Goal: Task Accomplishment & Management: Complete application form

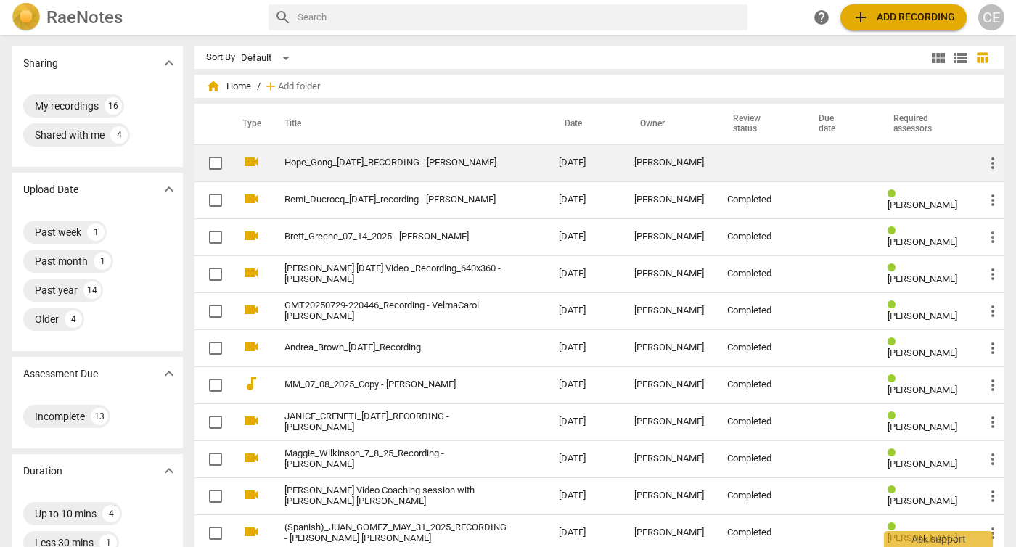
click at [440, 165] on link "Hope_Gong_[DATE]_RECORDING - [PERSON_NAME]" at bounding box center [396, 163] width 222 height 11
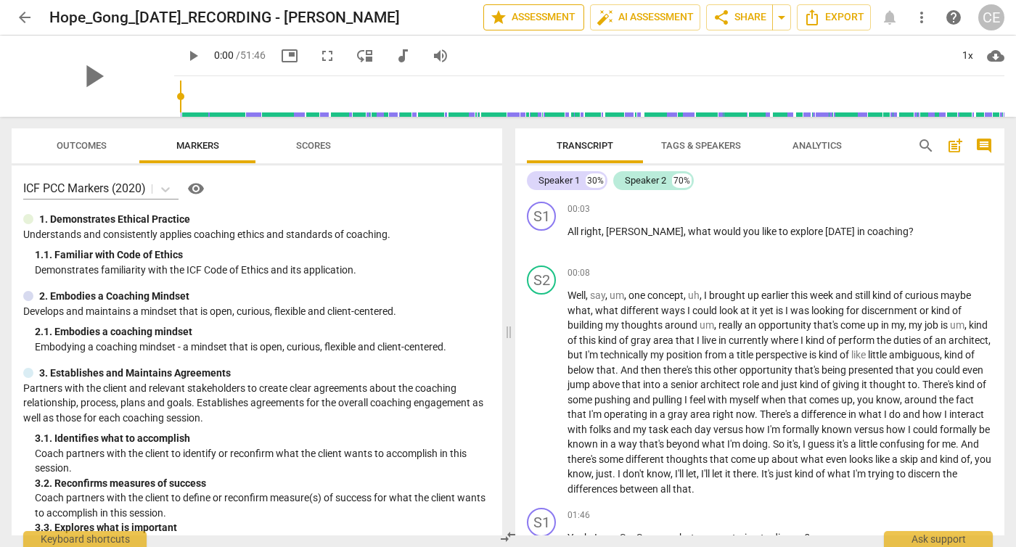
click at [554, 17] on span "star Assessment" at bounding box center [534, 17] width 88 height 17
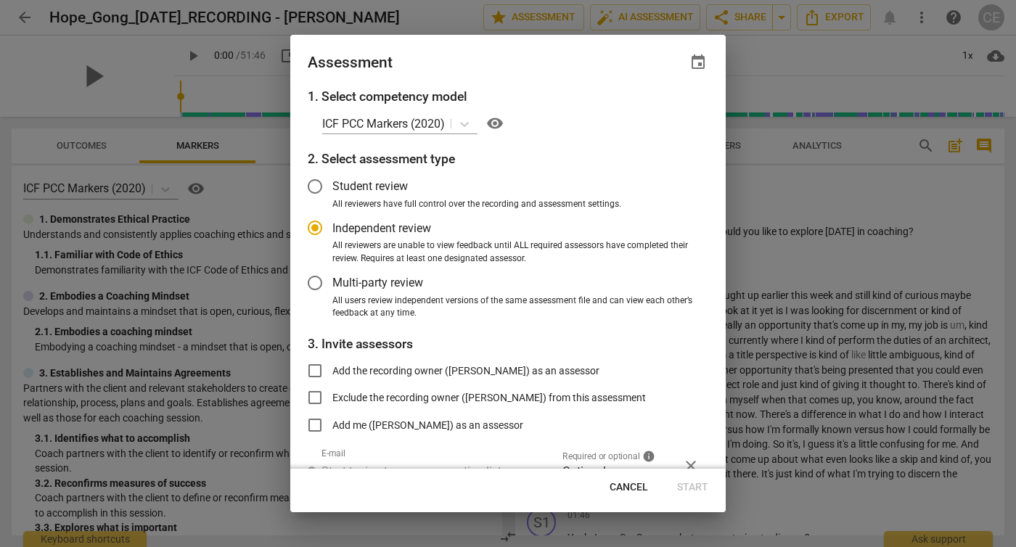
radio input "false"
click at [314, 183] on input "Student review" at bounding box center [315, 186] width 35 height 35
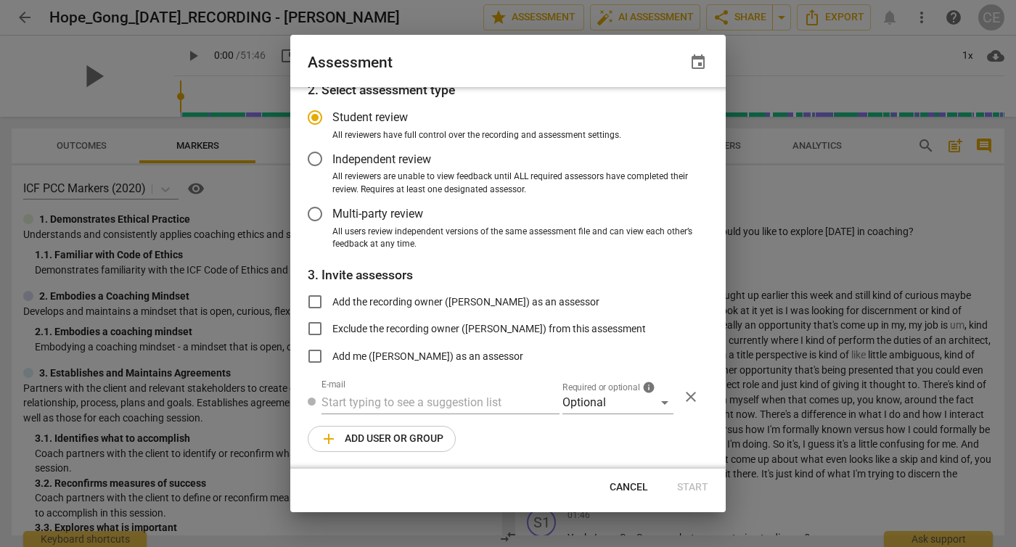
radio input "false"
click at [316, 327] on input "Exclude the recording owner ([PERSON_NAME]) from this assessment" at bounding box center [315, 328] width 35 height 35
checkbox input "true"
radio input "false"
click at [341, 405] on input "text" at bounding box center [441, 402] width 238 height 23
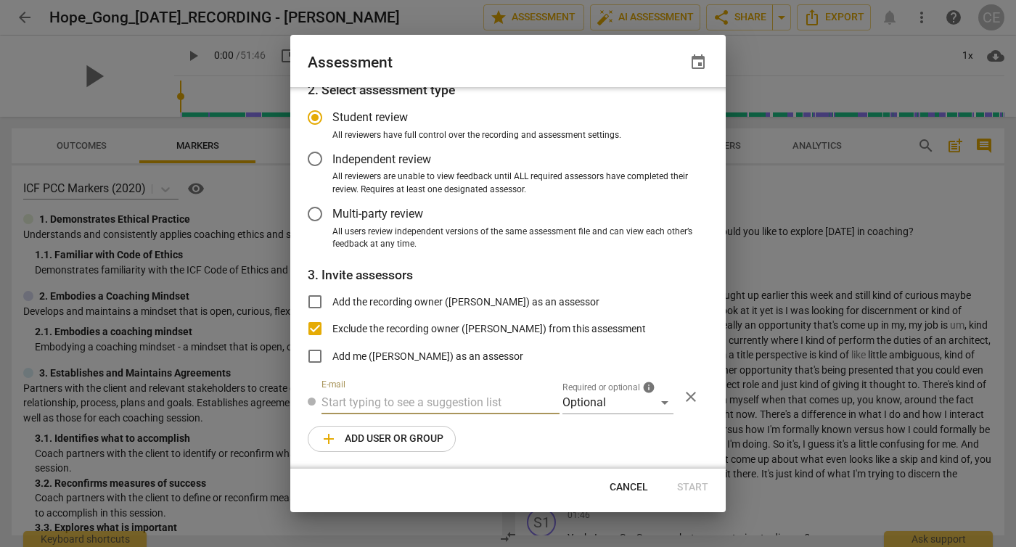
paste input "[PERSON_NAME][EMAIL_ADDRESS][PERSON_NAME][DOMAIN_NAME]"
type input "[PERSON_NAME][EMAIL_ADDRESS][PERSON_NAME][DOMAIN_NAME]"
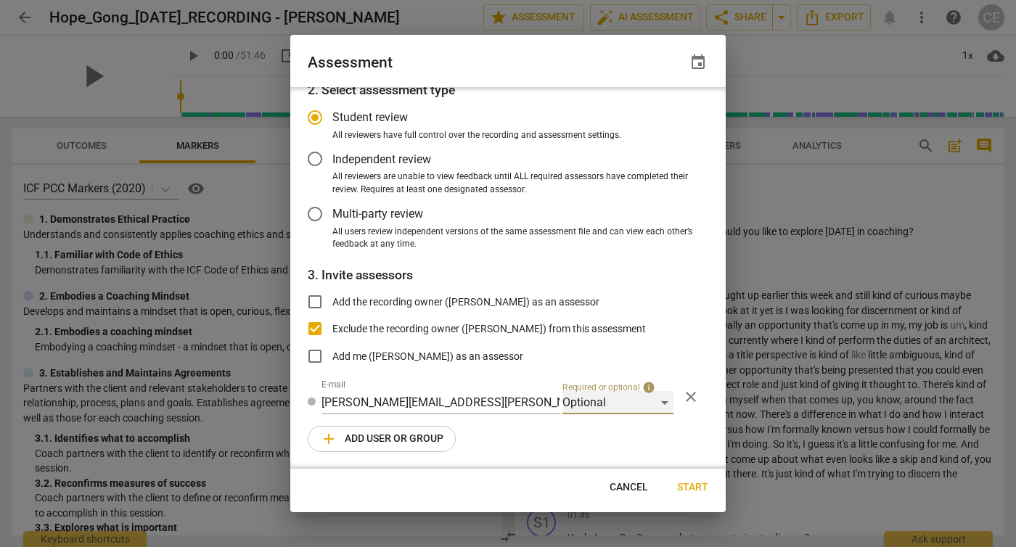
click at [656, 400] on div "Optional" at bounding box center [618, 402] width 111 height 23
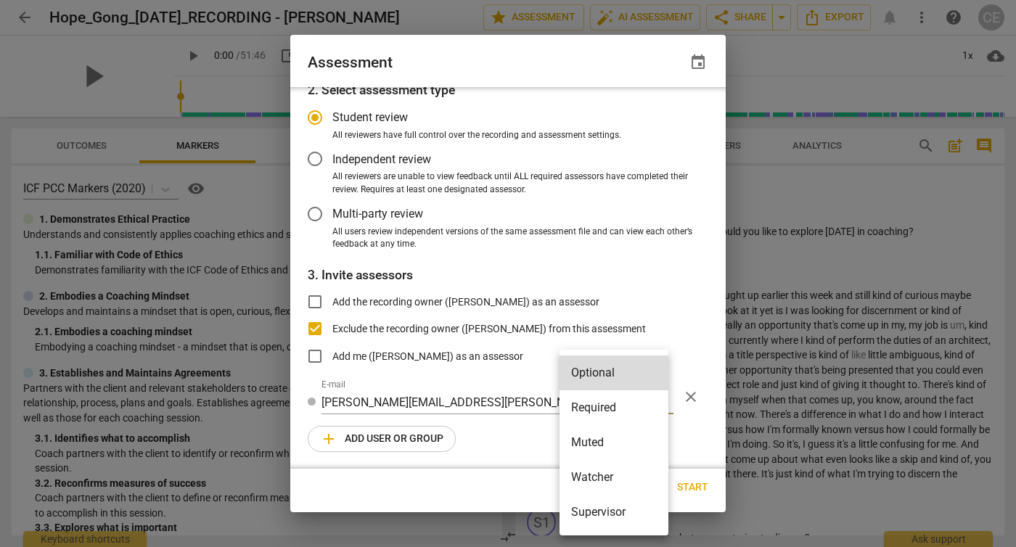
click at [622, 409] on li "Required" at bounding box center [614, 408] width 109 height 35
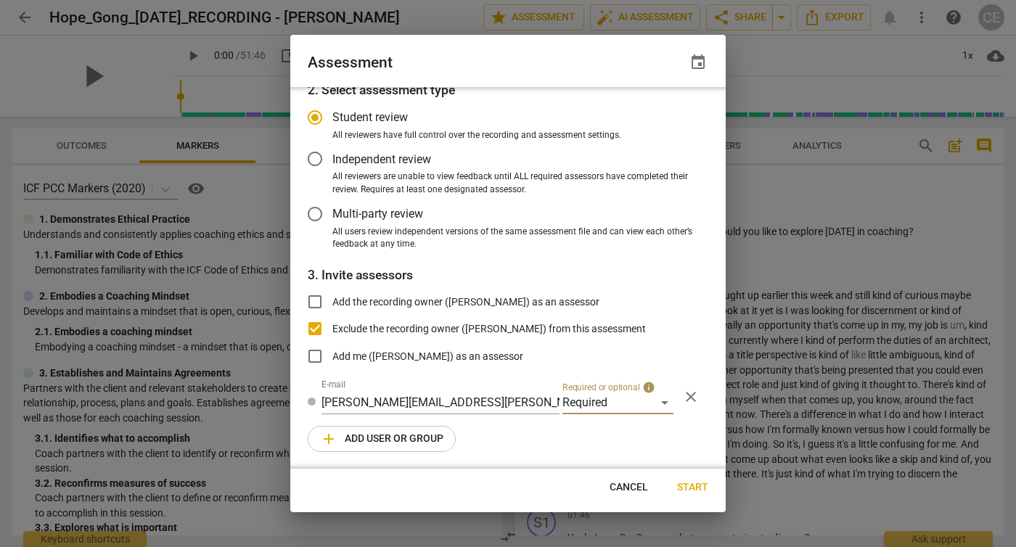
click at [692, 489] on span "Start" at bounding box center [692, 488] width 31 height 15
radio input "false"
type input "[PERSON_NAME] <[PERSON_NAME][EMAIL_ADDRESS][PERSON_NAME][DOMAIN_NAME]>"
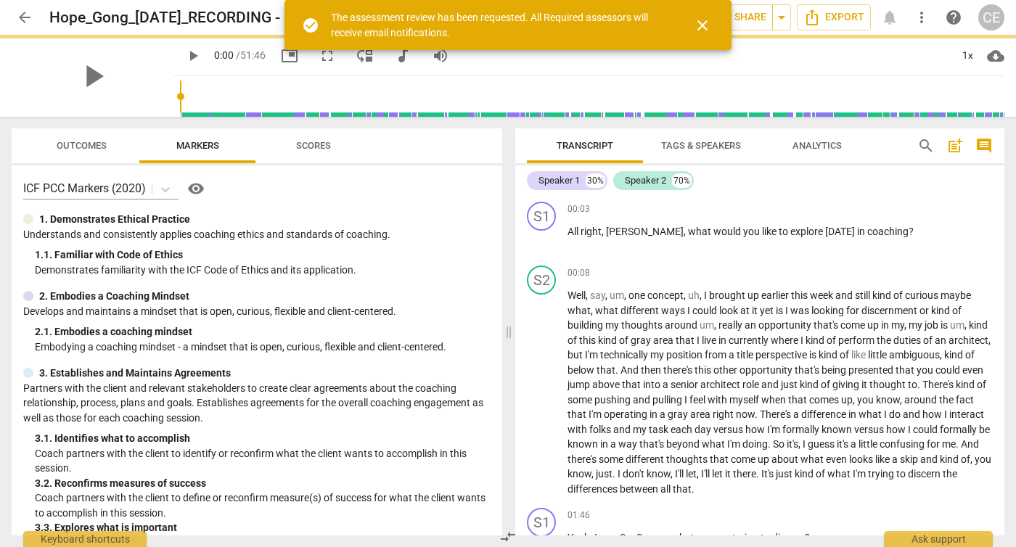
scroll to position [21, 0]
